Goal: Transaction & Acquisition: Purchase product/service

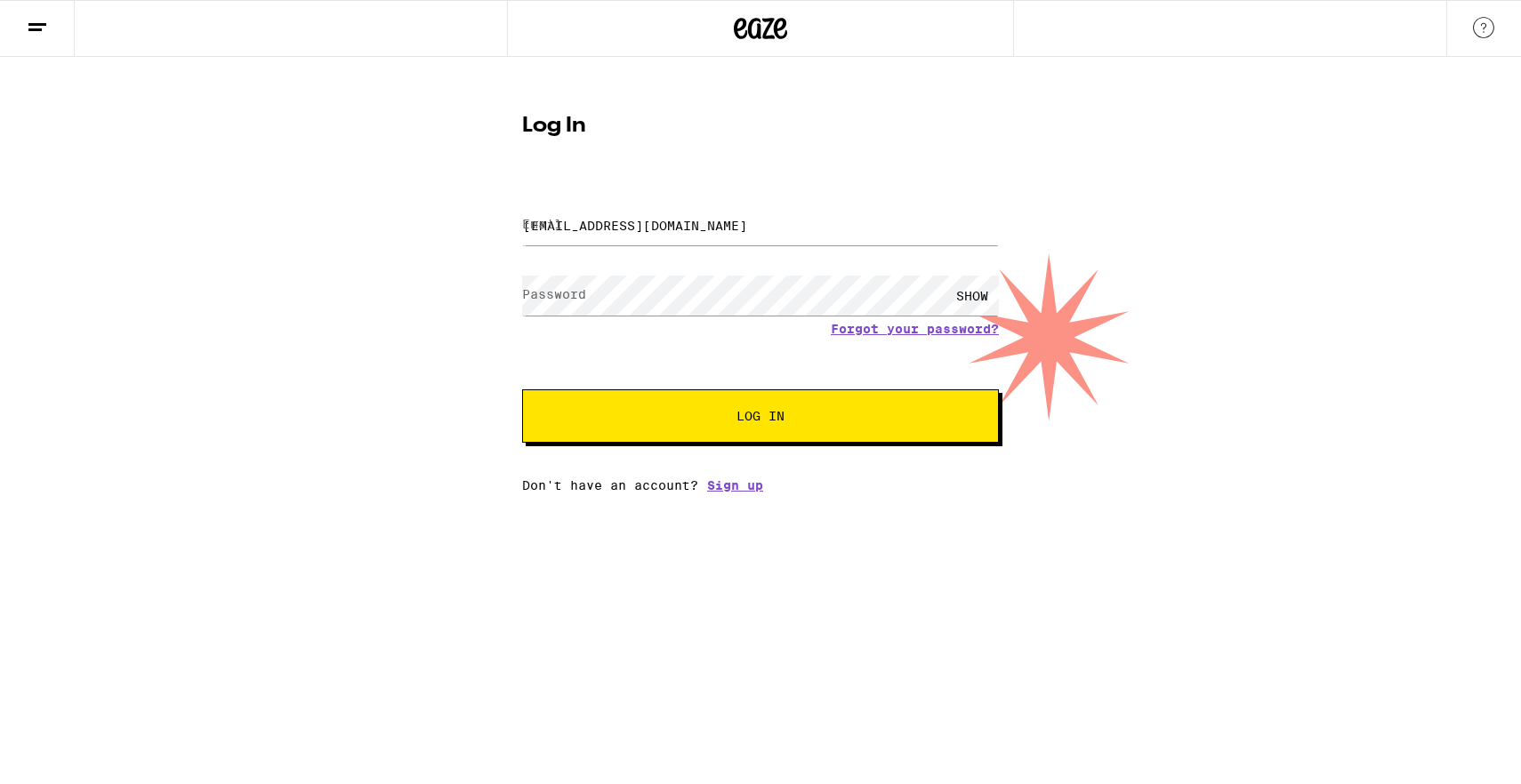
click at [705, 426] on button "Log In" at bounding box center [760, 415] width 477 height 53
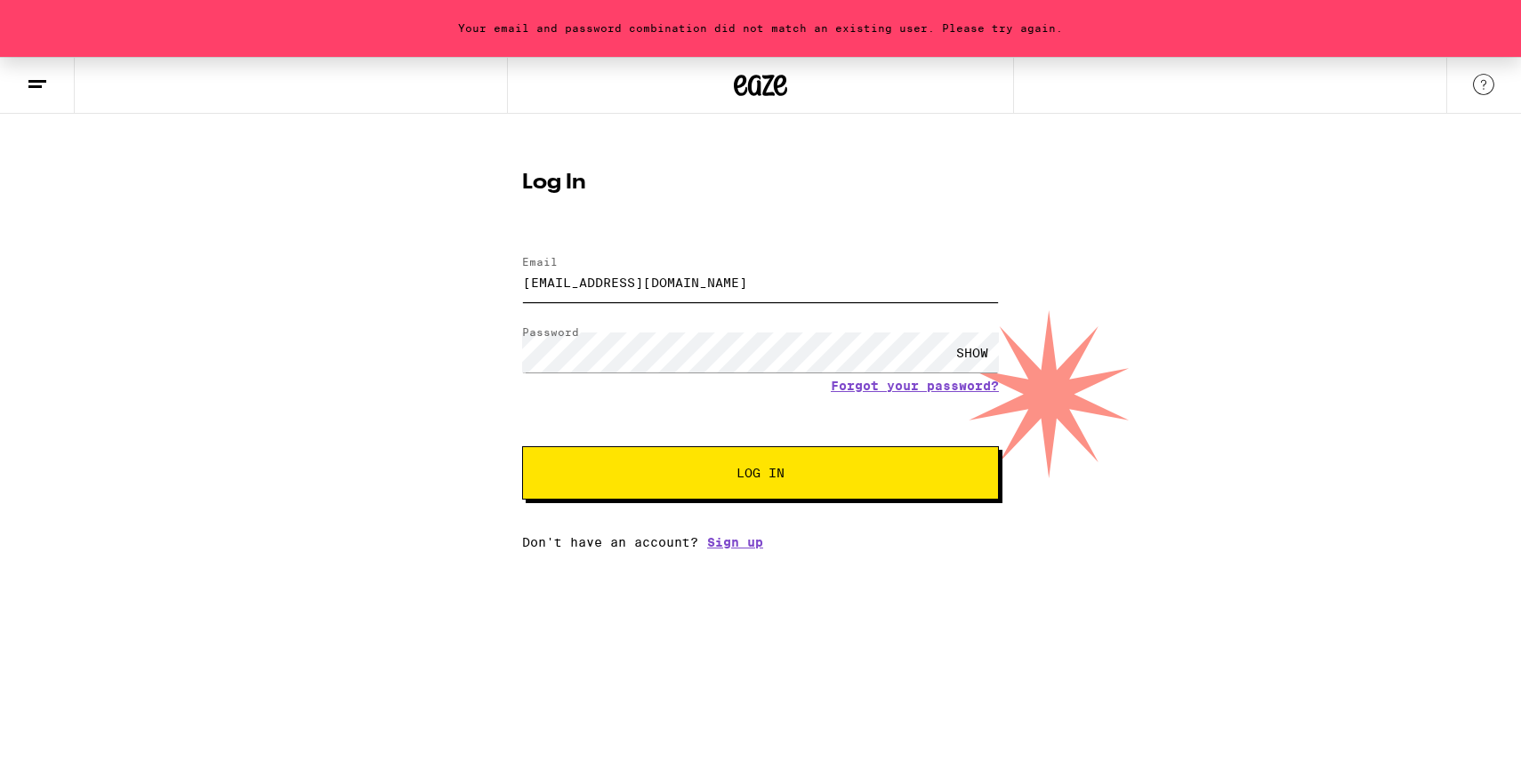
drag, startPoint x: 705, startPoint y: 284, endPoint x: 648, endPoint y: 252, distance: 65.4
click at [568, 274] on input "[EMAIL_ADDRESS][DOMAIN_NAME]" at bounding box center [760, 282] width 477 height 40
type input "[EMAIL_ADDRESS][DOMAIN_NAME]"
click at [631, 483] on button "Log In" at bounding box center [760, 472] width 477 height 53
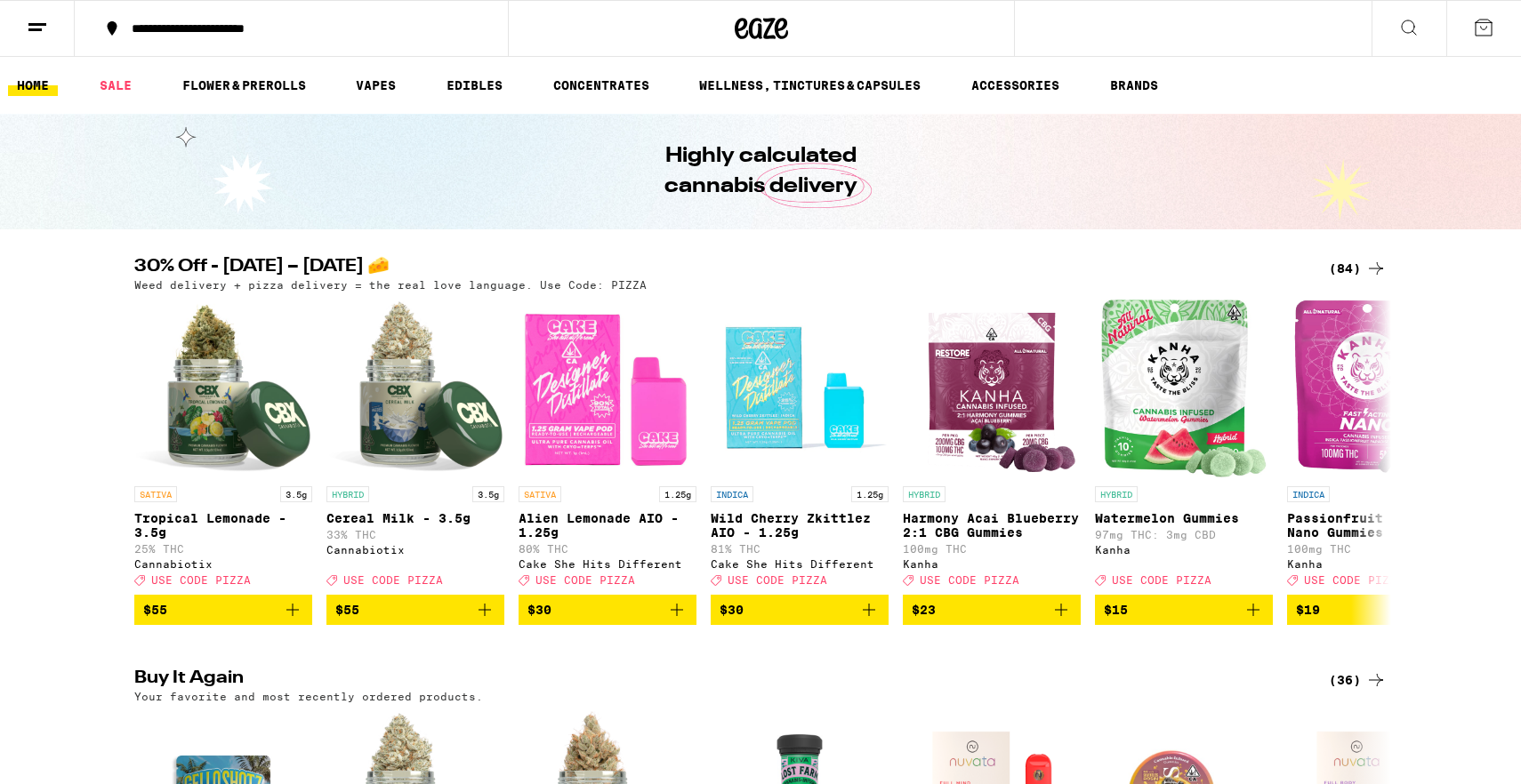
click at [1347, 265] on div "(84)" at bounding box center [1358, 268] width 58 height 21
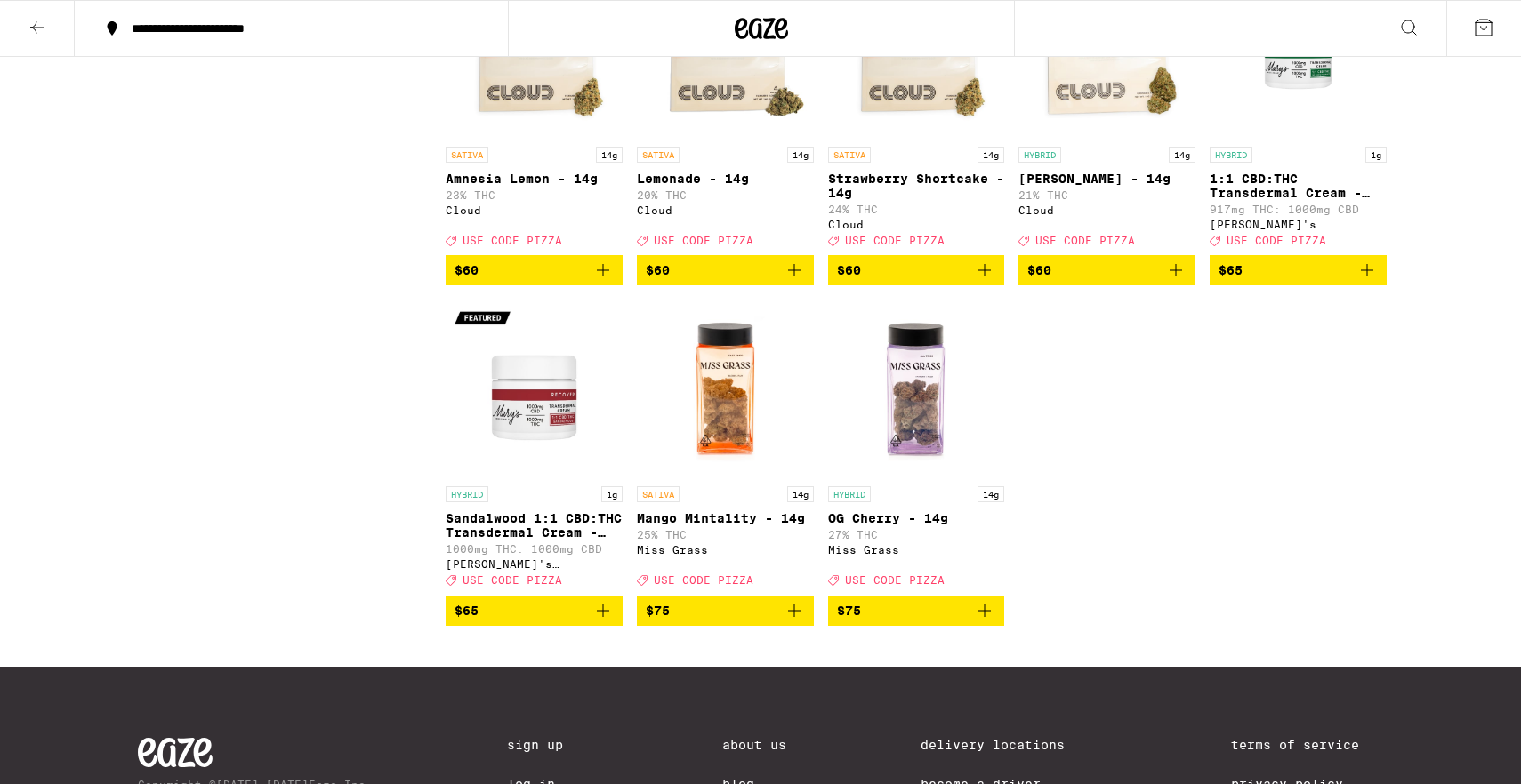
scroll to position [5640, 0]
